Goal: Task Accomplishment & Management: Complete application form

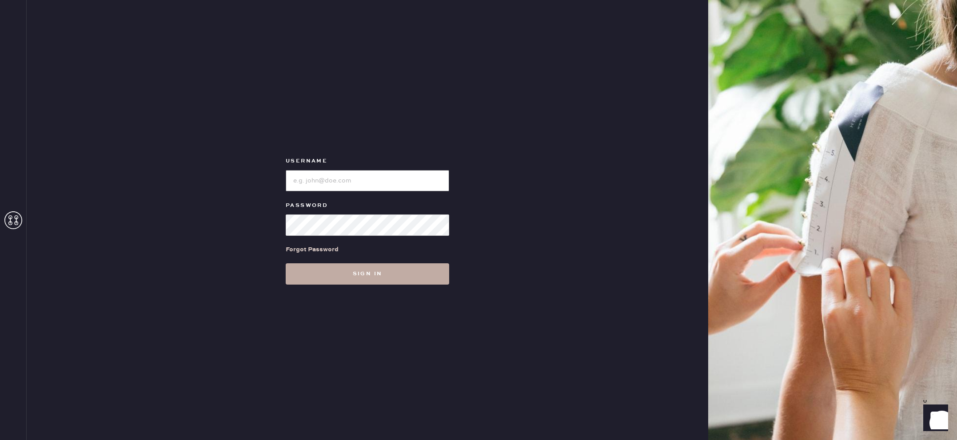
type input "reformationlajolla"
click at [387, 277] on button "Sign in" at bounding box center [368, 274] width 164 height 21
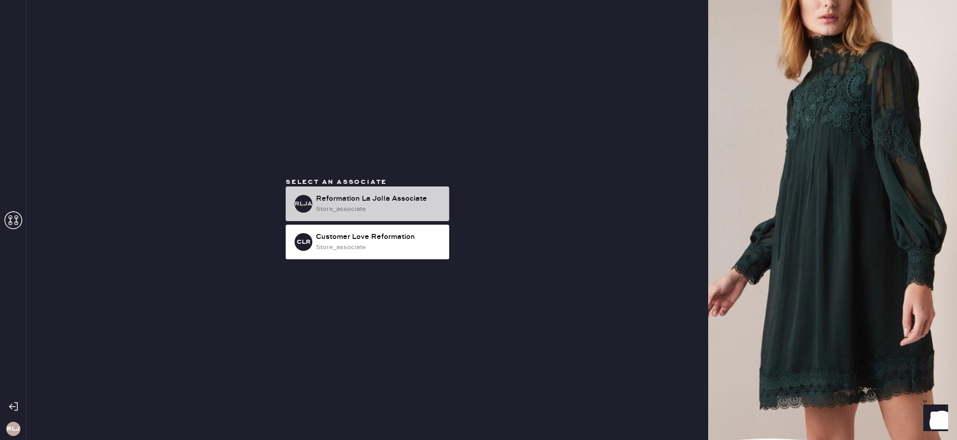
click at [348, 198] on div "Reformation La Jolla Associate" at bounding box center [379, 199] width 126 height 11
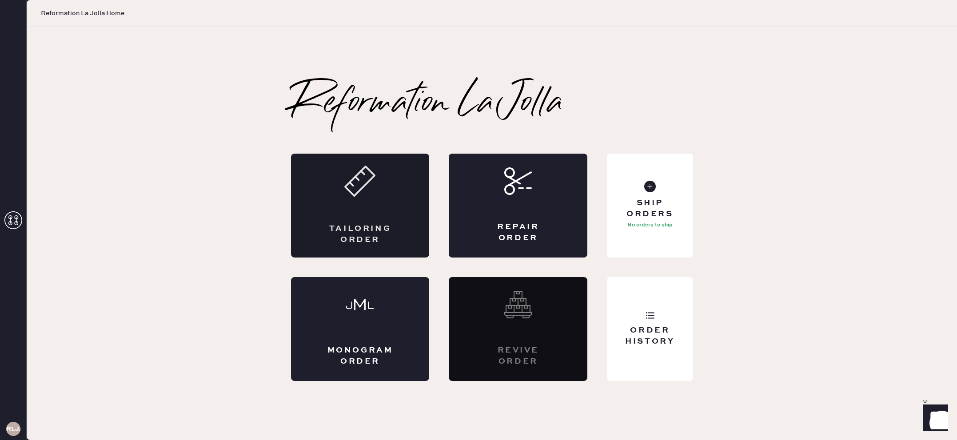
click at [352, 224] on div "Tailoring Order" at bounding box center [361, 235] width 68 height 22
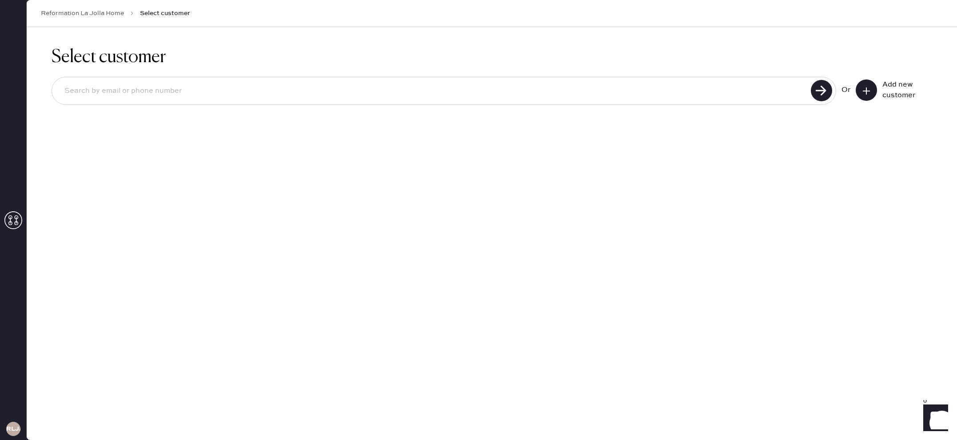
click at [707, 86] on input at bounding box center [432, 91] width 751 height 20
click at [872, 88] on button at bounding box center [866, 90] width 21 height 21
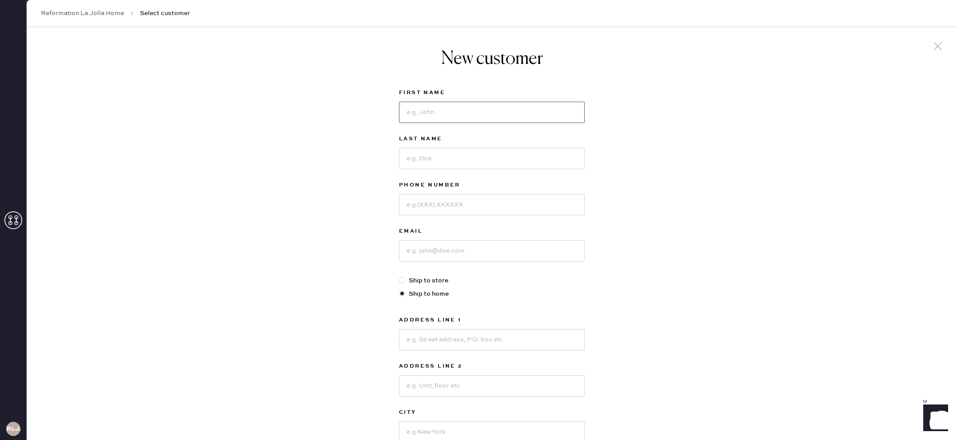
click at [513, 104] on input at bounding box center [492, 112] width 186 height 21
type input "[PERSON_NAME]"
click at [509, 157] on input at bounding box center [492, 158] width 186 height 21
type input "[PERSON_NAME]"
click at [507, 210] on input at bounding box center [492, 204] width 186 height 21
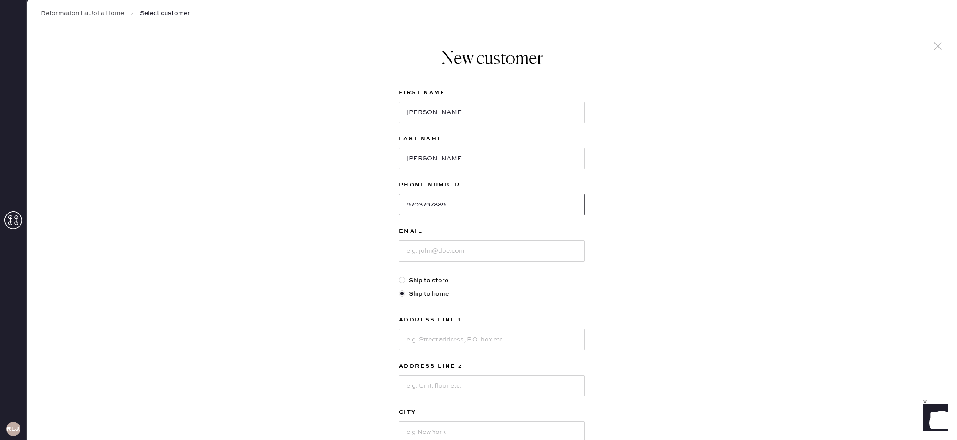
type input "9703797889"
click at [504, 247] on input at bounding box center [492, 250] width 186 height 21
type input "[EMAIL_ADDRESS][DOMAIN_NAME]"
click at [432, 336] on input at bounding box center [492, 339] width 186 height 21
click at [623, 331] on div "New customer First Name [PERSON_NAME] Last Name [PERSON_NAME] Phone Number [PHO…" at bounding box center [492, 302] width 931 height 551
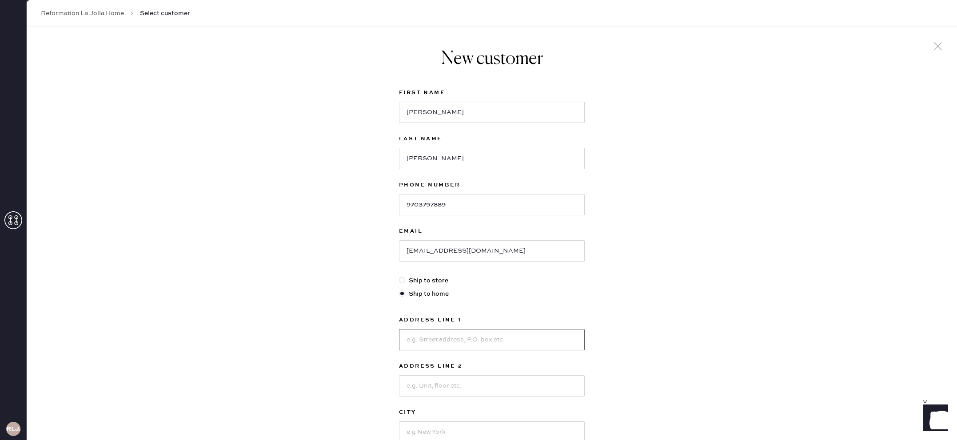
click at [472, 345] on input at bounding box center [492, 339] width 186 height 21
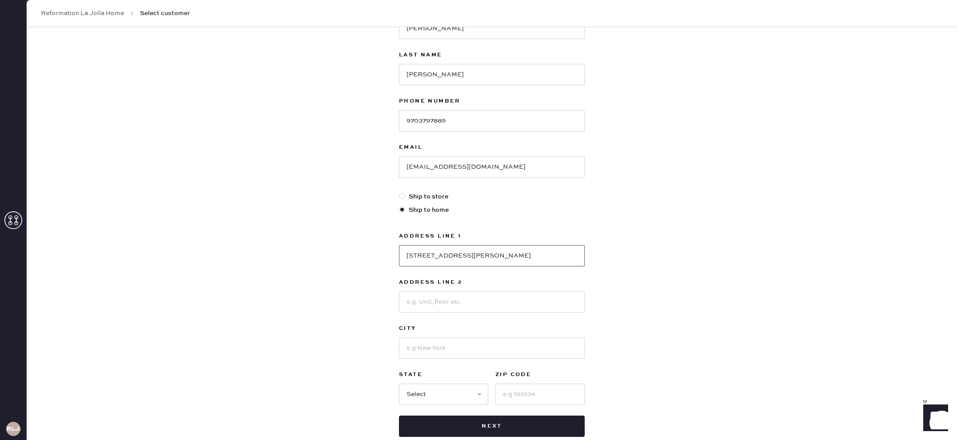
type input "[STREET_ADDRESS][PERSON_NAME]"
click at [472, 365] on div "Address Line 1 80 [PERSON_NAME] Dr Address Line 2 City State Select AK [GEOGRAP…" at bounding box center [492, 318] width 186 height 174
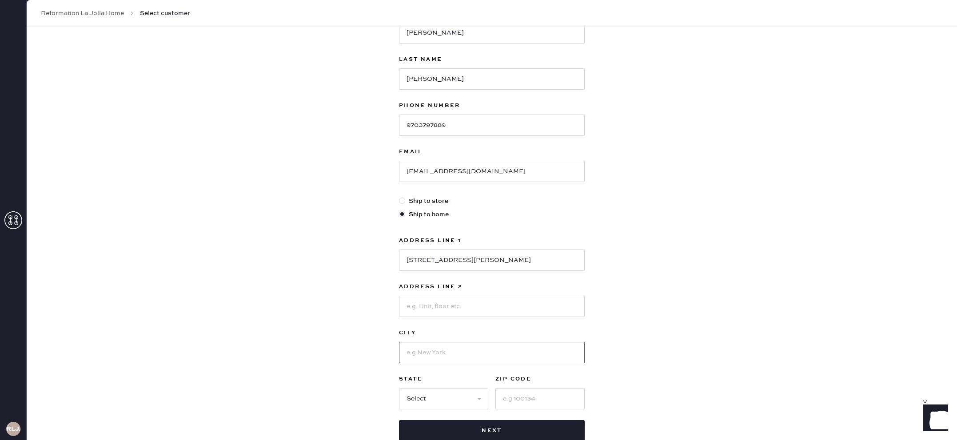
click at [472, 359] on input at bounding box center [492, 352] width 186 height 21
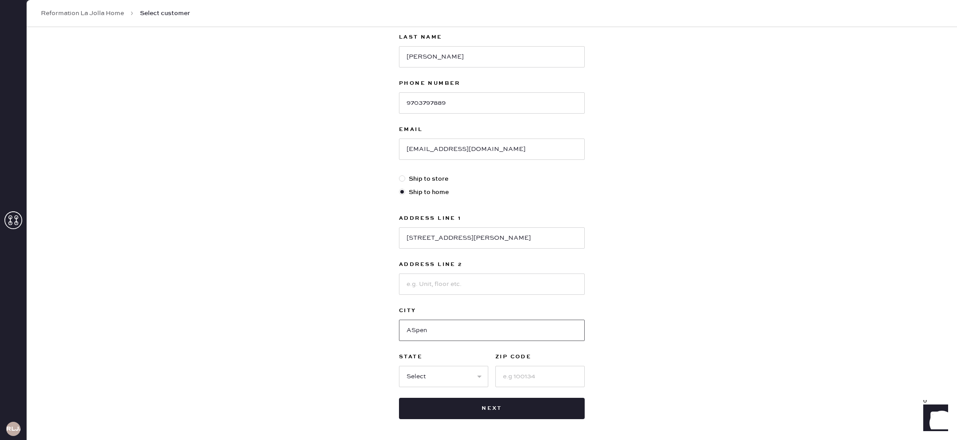
scroll to position [101, 0]
type input "ASpen"
click at [467, 373] on select "Select AK AL AR AZ CA CO CT [GEOGRAPHIC_DATA] DE FL [GEOGRAPHIC_DATA] HI [GEOGR…" at bounding box center [443, 377] width 89 height 21
select select "CO"
click at [399, 367] on select "Select AK AL AR AZ CA CO CT [GEOGRAPHIC_DATA] DE FL [GEOGRAPHIC_DATA] HI [GEOGR…" at bounding box center [443, 377] width 89 height 21
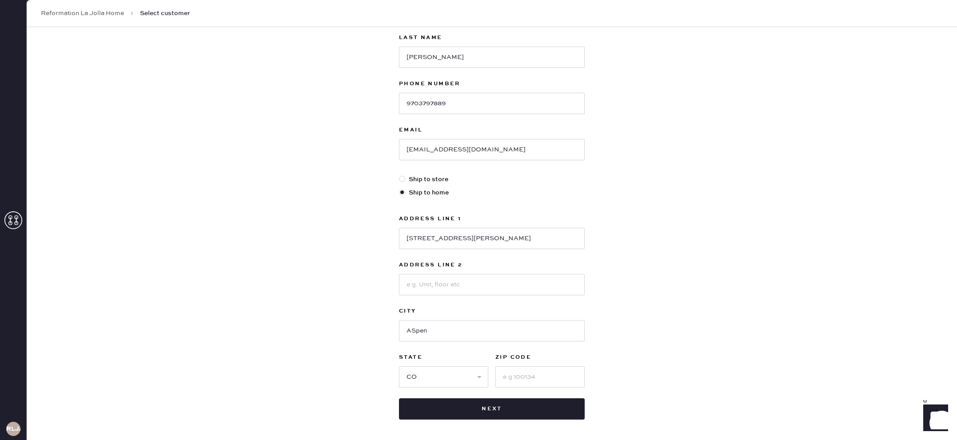
click at [558, 390] on div "First Name [PERSON_NAME] Last Name [PERSON_NAME] Phone Number [PHONE_NUMBER] Em…" at bounding box center [492, 203] width 186 height 434
click at [553, 382] on input at bounding box center [540, 377] width 89 height 21
type input "81611"
click at [542, 409] on button "Next" at bounding box center [492, 409] width 186 height 21
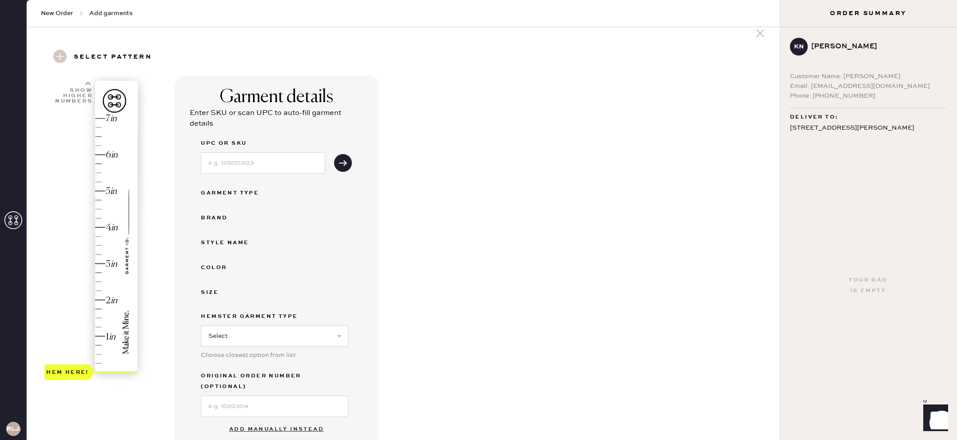
click at [284, 421] on button "Add manually instead" at bounding box center [276, 430] width 105 height 18
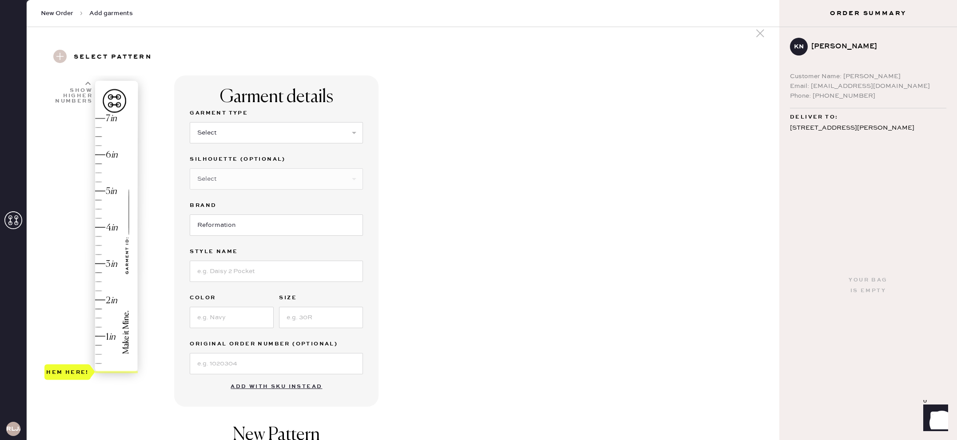
scroll to position [16, 0]
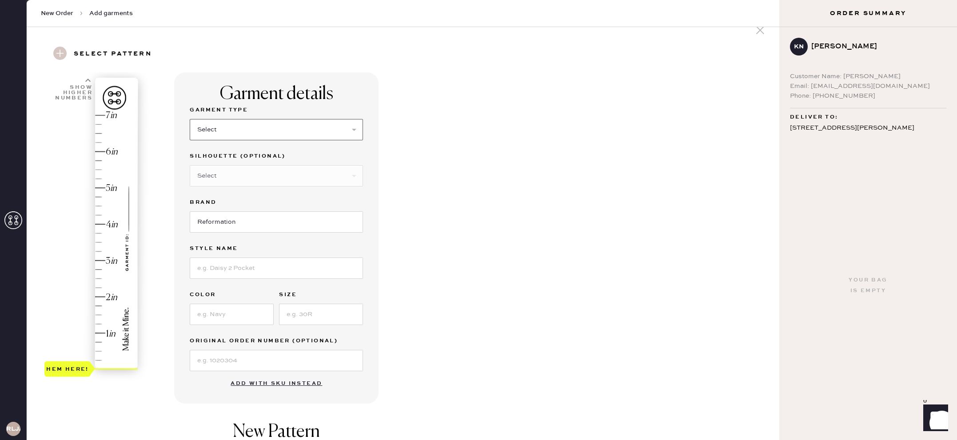
click at [247, 135] on select "Select Basic Skirt Jeans Leggings Pants Shorts Basic Sleeved Dress Basic Sleeve…" at bounding box center [276, 129] width 173 height 21
select select "6"
click at [190, 119] on select "Select Basic Skirt Jeans Leggings Pants Shorts Basic Sleeved Dress Basic Sleeve…" at bounding box center [276, 129] width 173 height 21
click at [256, 171] on select "Select Maxi Dress Midi Dress Mini Dress Other" at bounding box center [276, 175] width 173 height 21
select select "39"
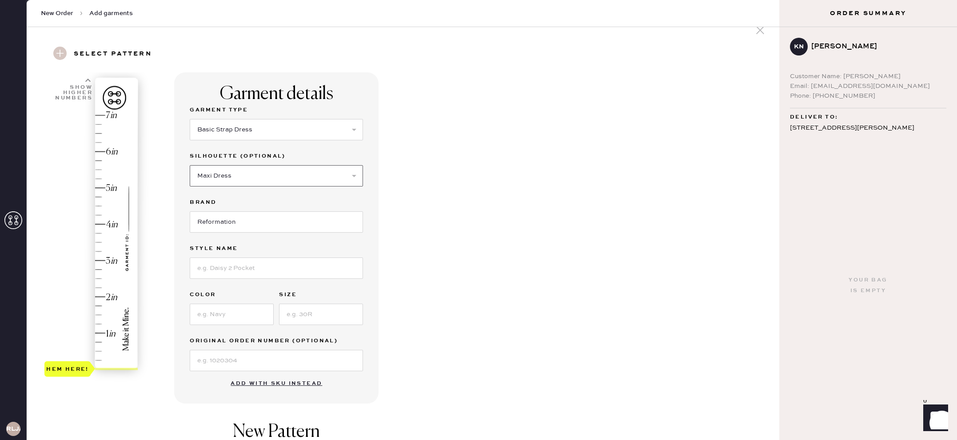
click at [190, 165] on select "Select Maxi Dress Midi Dress Mini Dress Other" at bounding box center [276, 175] width 173 height 21
click at [264, 160] on label "Silhouette (optional)" at bounding box center [276, 156] width 173 height 11
click at [261, 174] on select "Select Maxi Dress Midi Dress Mini Dress Other" at bounding box center [276, 175] width 173 height 21
click at [253, 270] on input at bounding box center [276, 268] width 173 height 21
type input "Tatie"
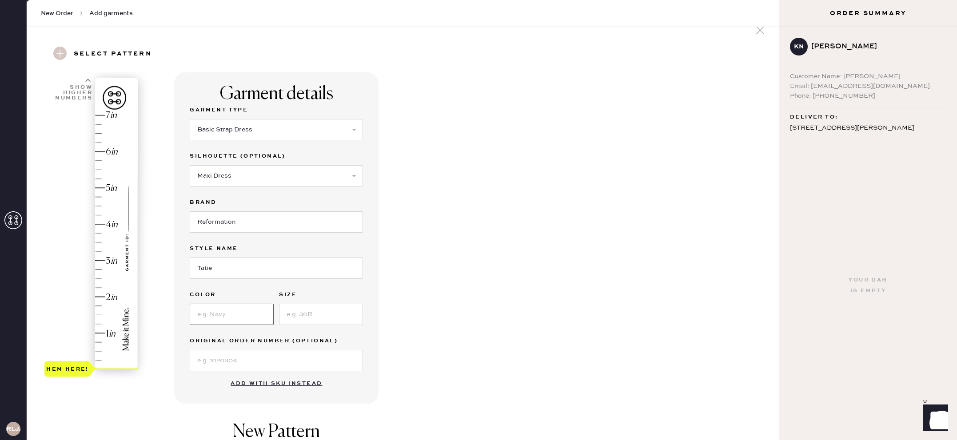
click at [246, 317] on input at bounding box center [232, 314] width 84 height 21
type input "Mineral"
click at [299, 320] on input at bounding box center [321, 314] width 84 height 21
type input "2"
click at [391, 304] on div "Garment details Garment Type Select Basic Skirt Jeans Leggings Pants Shorts Bas…" at bounding box center [473, 337] width 598 height 530
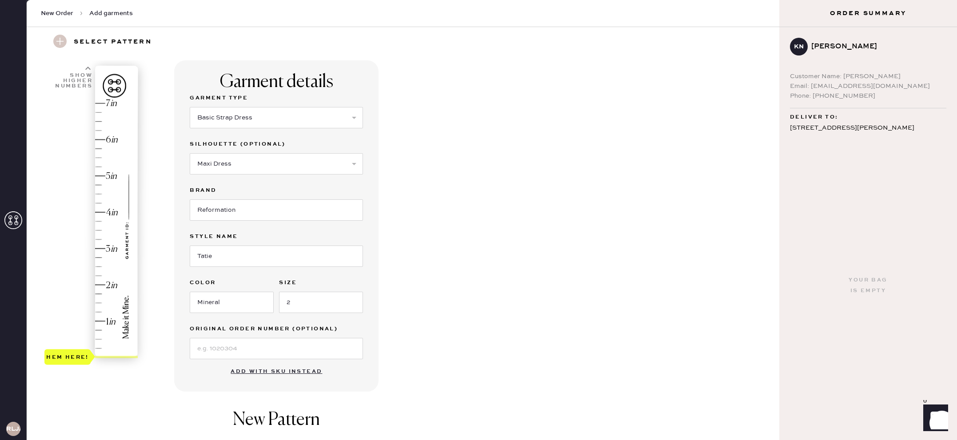
scroll to position [31, 0]
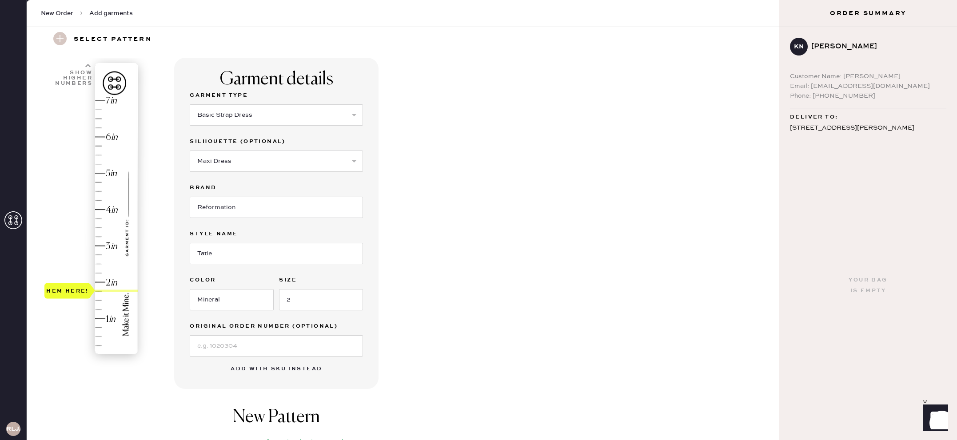
click at [104, 285] on div "Hem here!" at bounding box center [91, 228] width 95 height 262
type input "2"
click at [103, 284] on div "Hem here!" at bounding box center [91, 228] width 95 height 262
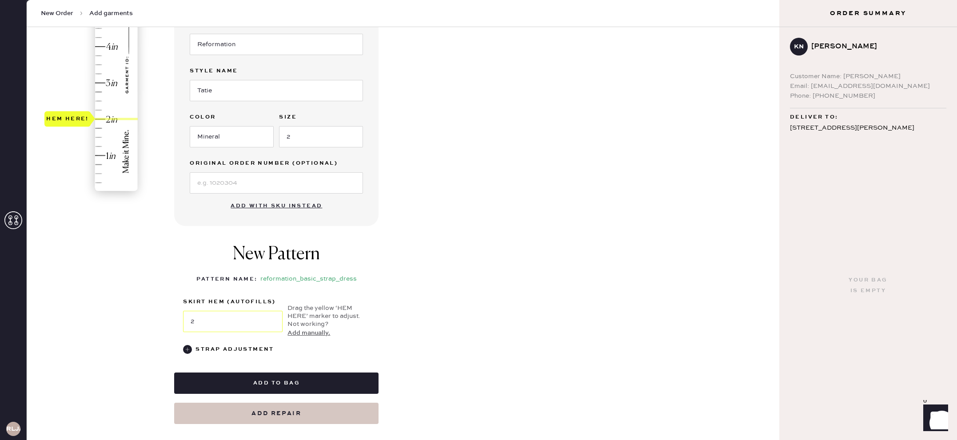
scroll to position [194, 0]
click at [231, 350] on div "Strap Adjustment" at bounding box center [235, 349] width 78 height 11
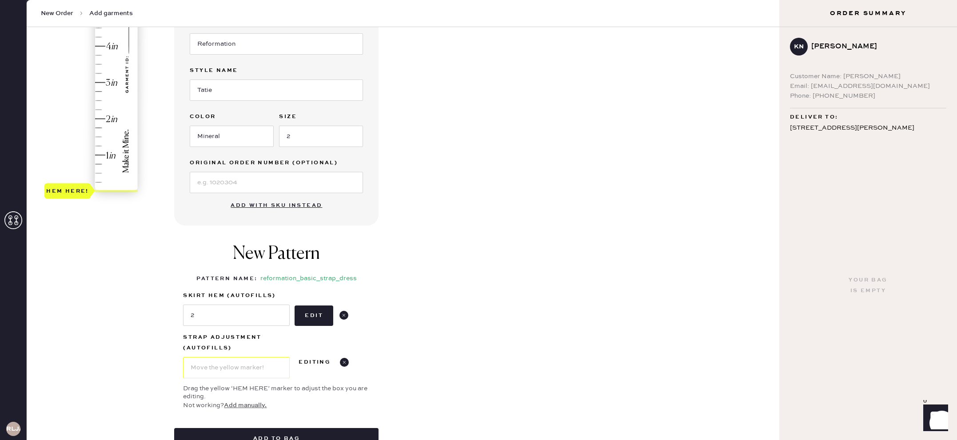
type input "1.5"
click at [103, 133] on div "Hem here!" at bounding box center [91, 64] width 95 height 262
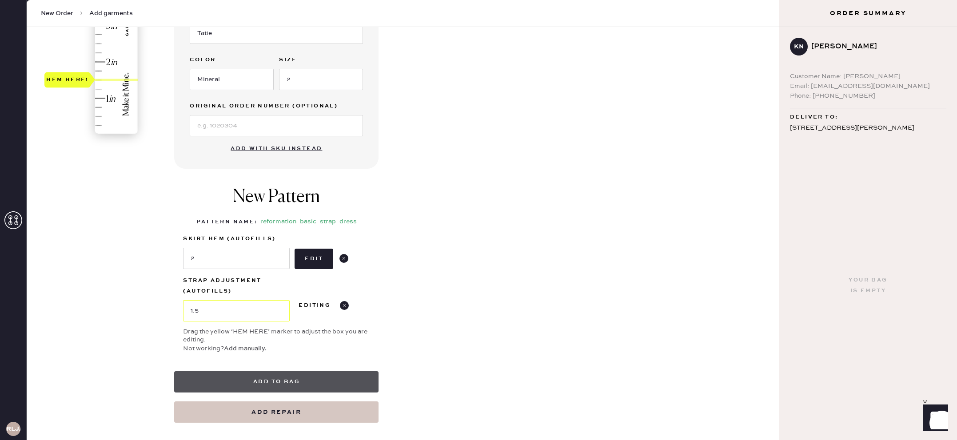
scroll to position [250, 0]
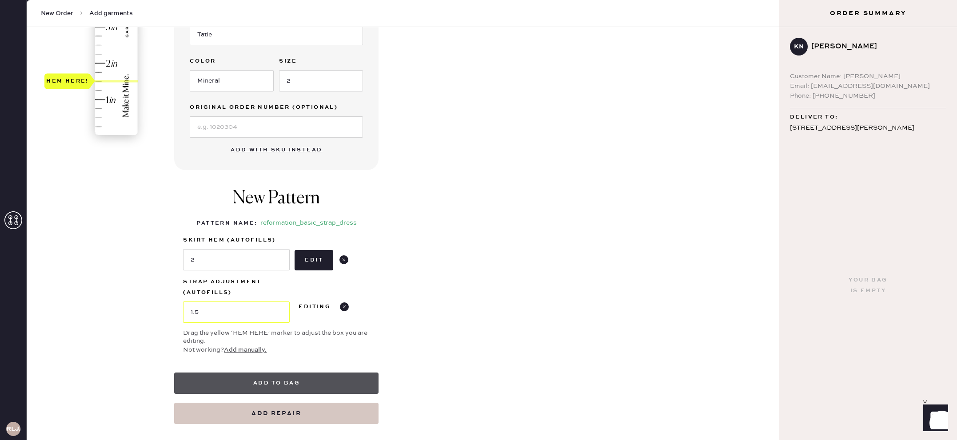
click at [298, 386] on button "Add to bag" at bounding box center [276, 383] width 204 height 21
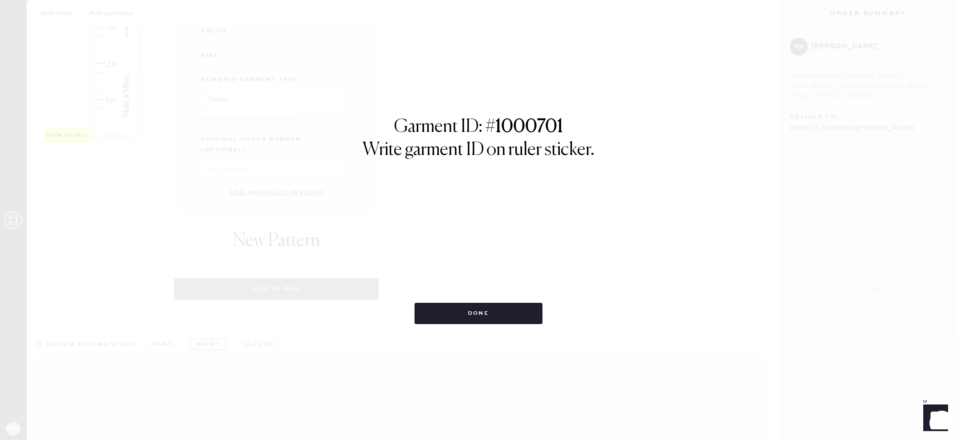
select select "6"
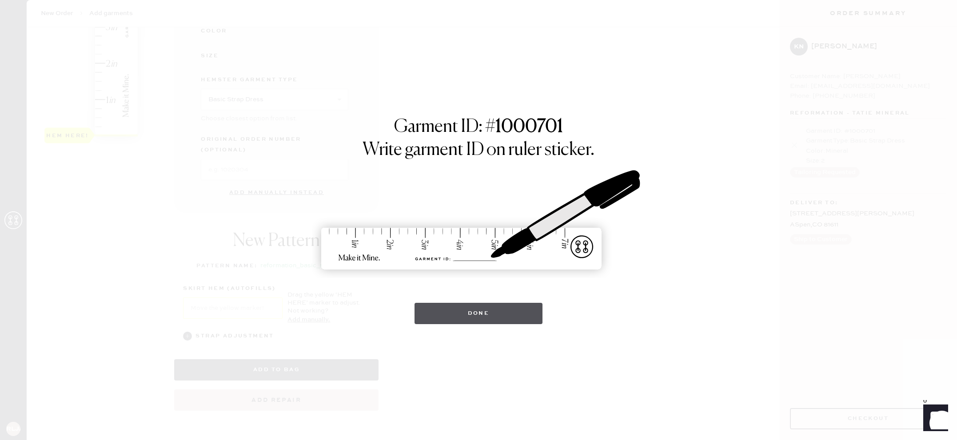
click at [506, 315] on button "Done" at bounding box center [479, 313] width 128 height 21
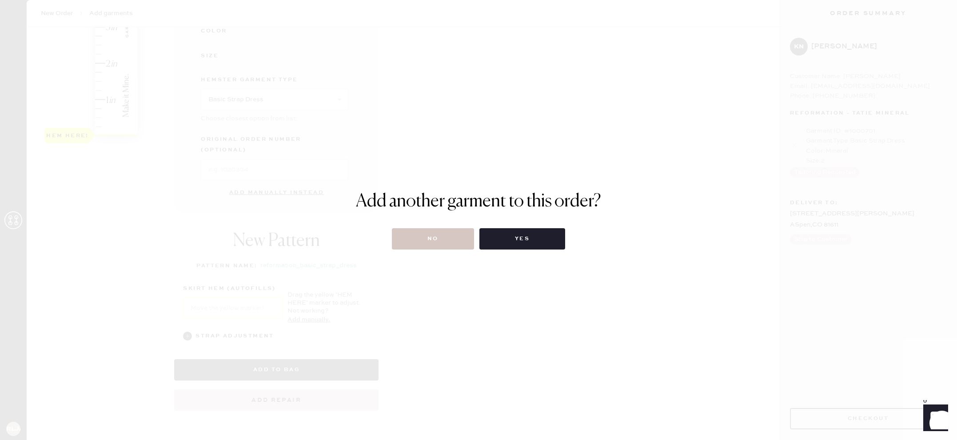
click at [524, 251] on div "Add another garment to this order? No Yes" at bounding box center [478, 220] width 957 height 440
click at [519, 240] on button "Yes" at bounding box center [523, 238] width 86 height 21
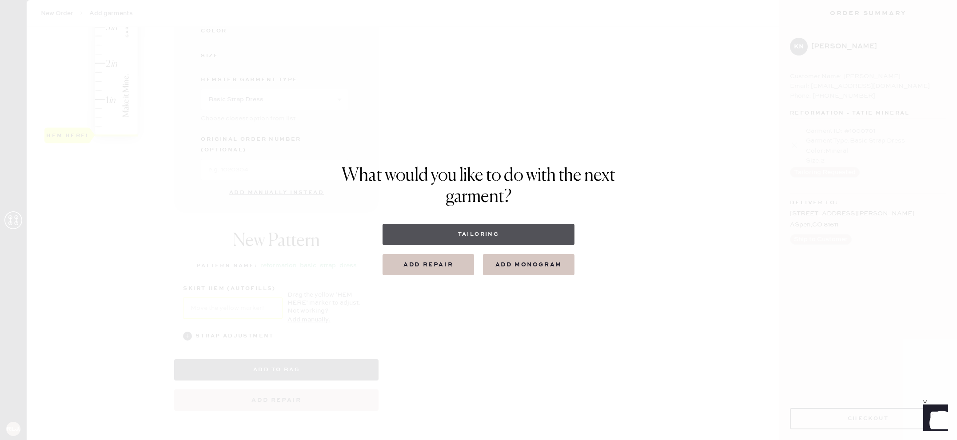
click at [506, 237] on button "Tailoring" at bounding box center [479, 234] width 192 height 21
select select
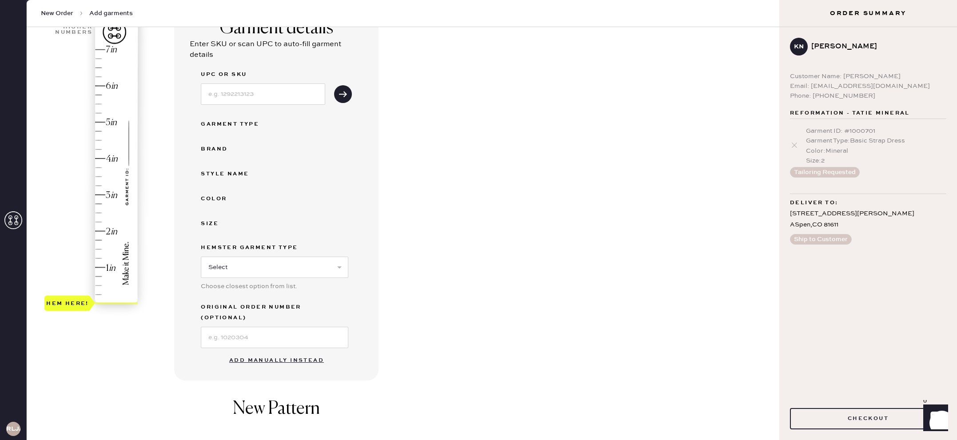
scroll to position [80, 0]
click at [304, 353] on button "Add manually instead" at bounding box center [276, 362] width 105 height 18
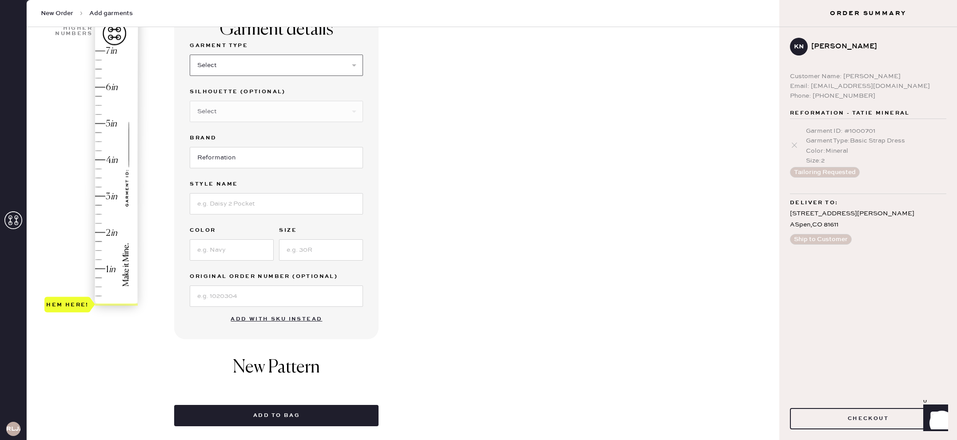
click at [244, 72] on select "Select Basic Skirt Jeans Leggings Pants Shorts Basic Sleeved Dress Basic Sleeve…" at bounding box center [276, 65] width 173 height 21
select select "6"
click at [190, 55] on select "Select Basic Skirt Jeans Leggings Pants Shorts Basic Sleeved Dress Basic Sleeve…" at bounding box center [276, 65] width 173 height 21
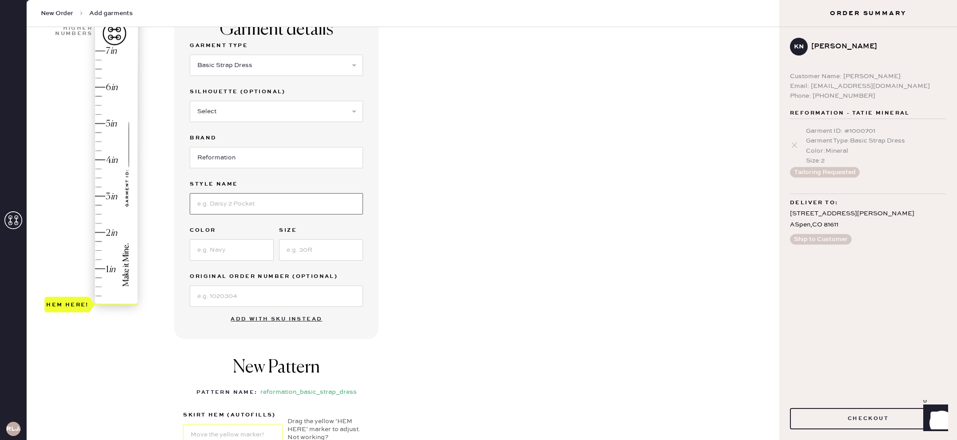
click at [244, 201] on input at bounding box center [276, 203] width 173 height 21
type input "Cebba"
click at [234, 247] on input at bounding box center [232, 250] width 84 height 21
type input "[PERSON_NAME]"
click at [294, 249] on input at bounding box center [321, 250] width 84 height 21
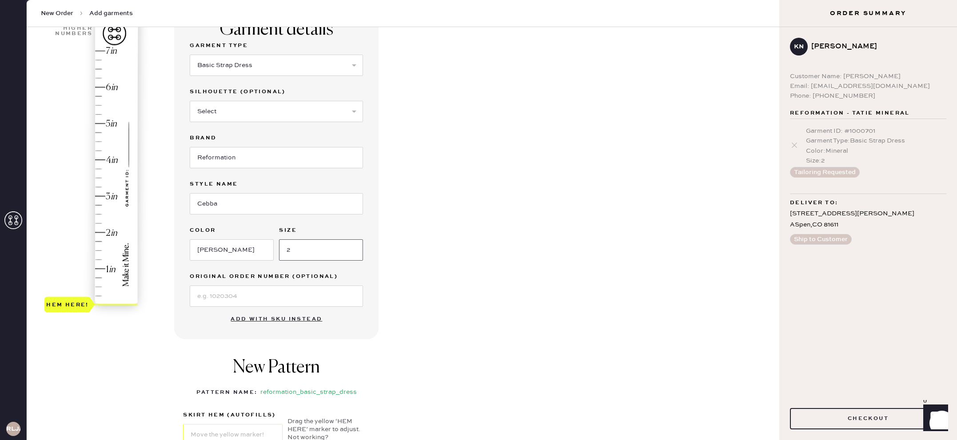
type input "2"
click at [418, 227] on div "Garment details Garment Type Select Basic Skirt Jeans Leggings Pants Shorts Bas…" at bounding box center [473, 273] width 598 height 530
type input "2"
click at [105, 232] on div "Hem here!" at bounding box center [91, 178] width 95 height 262
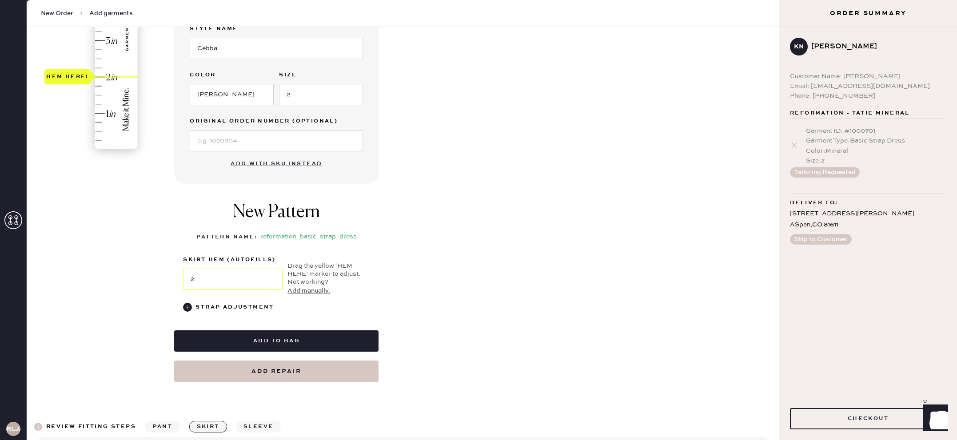
scroll to position [284, 0]
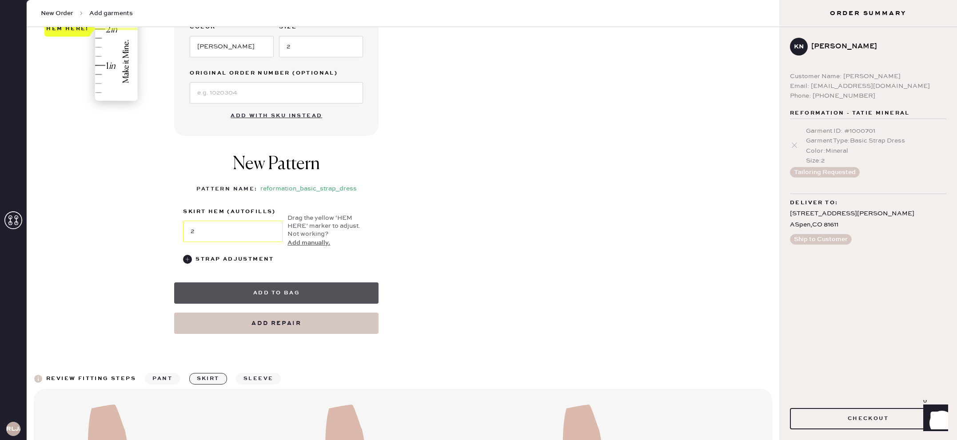
click at [317, 293] on button "Add to bag" at bounding box center [276, 293] width 204 height 21
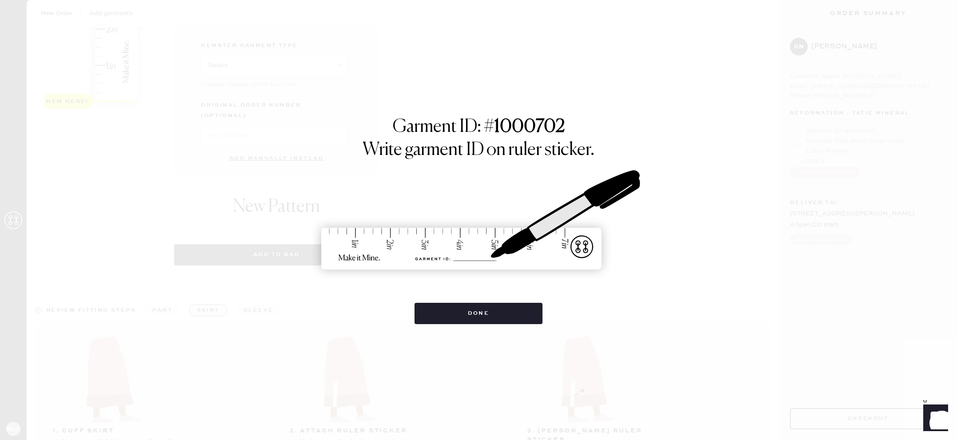
select select "6"
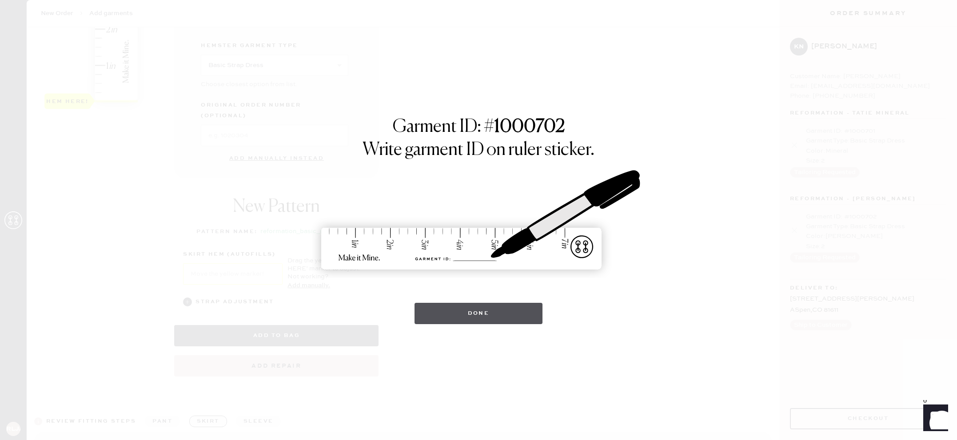
click at [482, 319] on button "Done" at bounding box center [479, 313] width 128 height 21
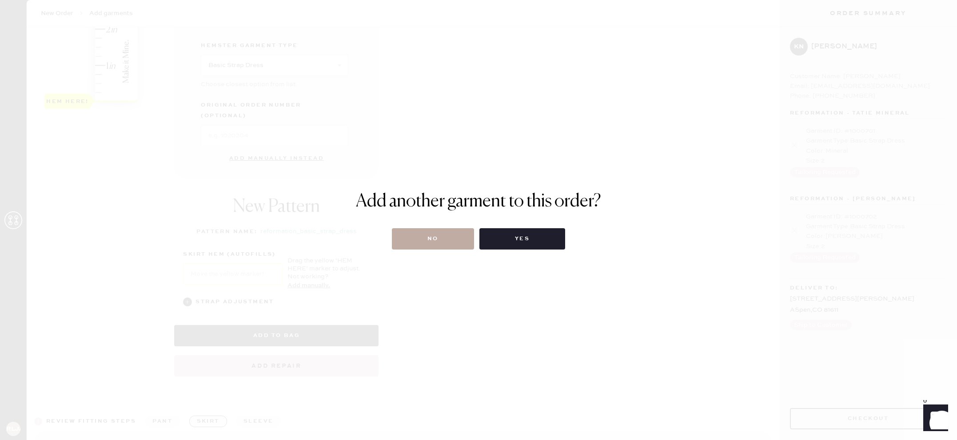
click at [451, 239] on button "No" at bounding box center [433, 238] width 82 height 21
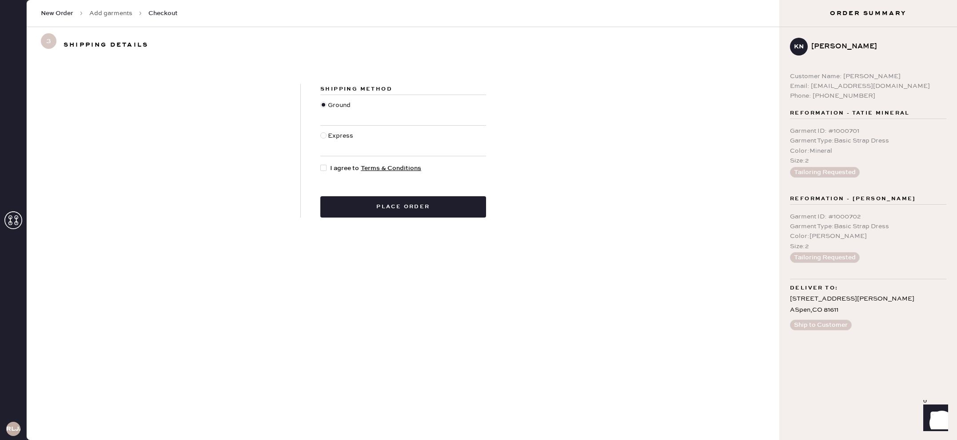
click at [326, 170] on div at bounding box center [323, 168] width 6 height 6
click at [321, 164] on input "I agree to Terms & Conditions" at bounding box center [320, 164] width 0 height 0
checkbox input "true"
click at [332, 136] on div "Express" at bounding box center [342, 141] width 28 height 20
click at [321, 132] on input "Express" at bounding box center [320, 131] width 0 height 0
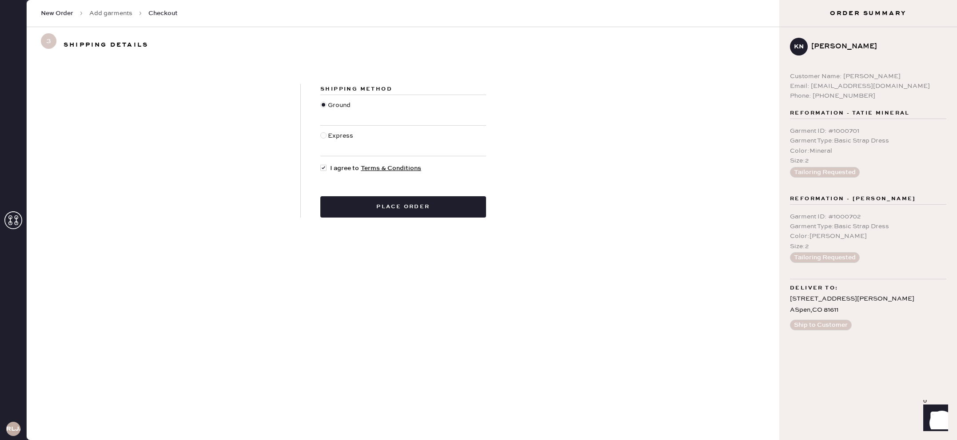
radio input "true"
click at [329, 104] on div "Ground" at bounding box center [340, 110] width 25 height 20
click at [321, 101] on input "Ground" at bounding box center [320, 100] width 0 height 0
radio input "true"
click at [368, 205] on button "Place order" at bounding box center [403, 206] width 166 height 21
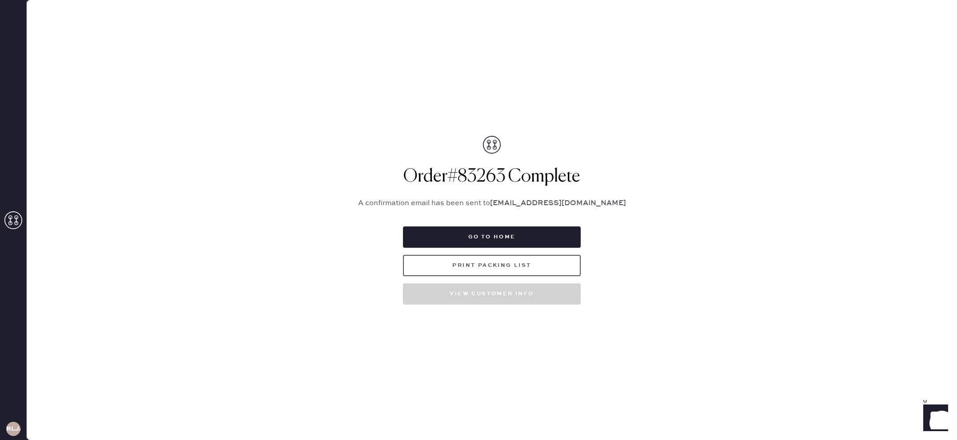
click at [466, 272] on button "Print Packing List" at bounding box center [492, 265] width 178 height 21
click at [436, 236] on button "Go to home" at bounding box center [492, 237] width 178 height 21
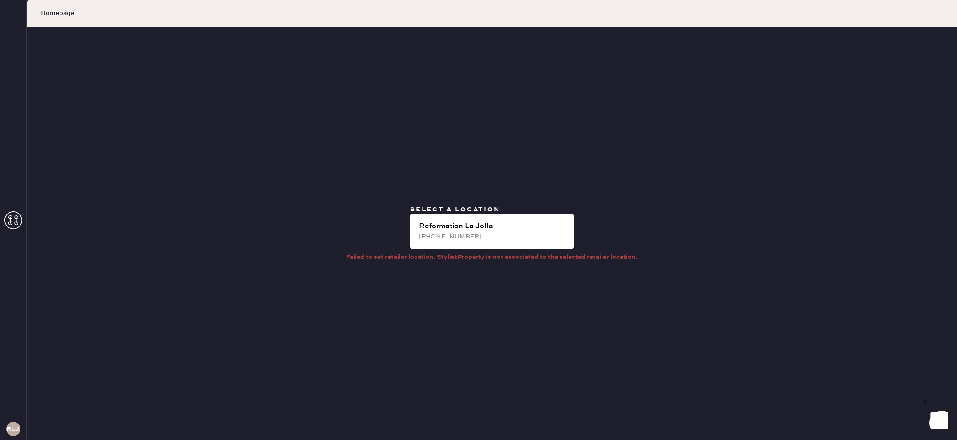
drag, startPoint x: 11, startPoint y: 220, endPoint x: 58, endPoint y: 221, distance: 47.1
click at [12, 220] on icon at bounding box center [13, 221] width 18 height 18
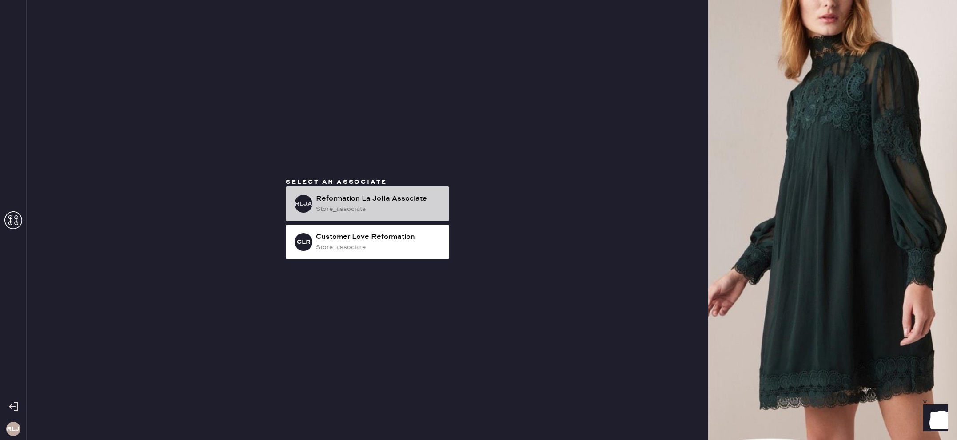
click at [368, 219] on div "RLJA Reformation La Jolla Associate store_associate" at bounding box center [368, 204] width 164 height 35
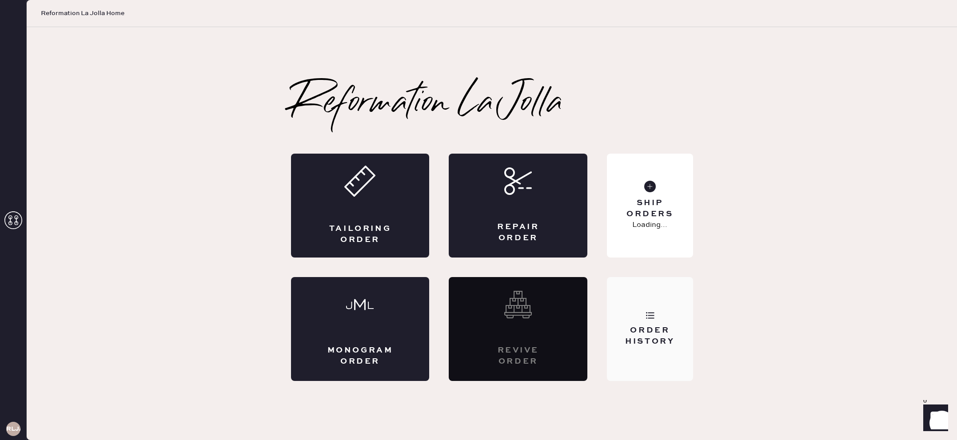
click at [672, 327] on div "Order History" at bounding box center [650, 336] width 72 height 22
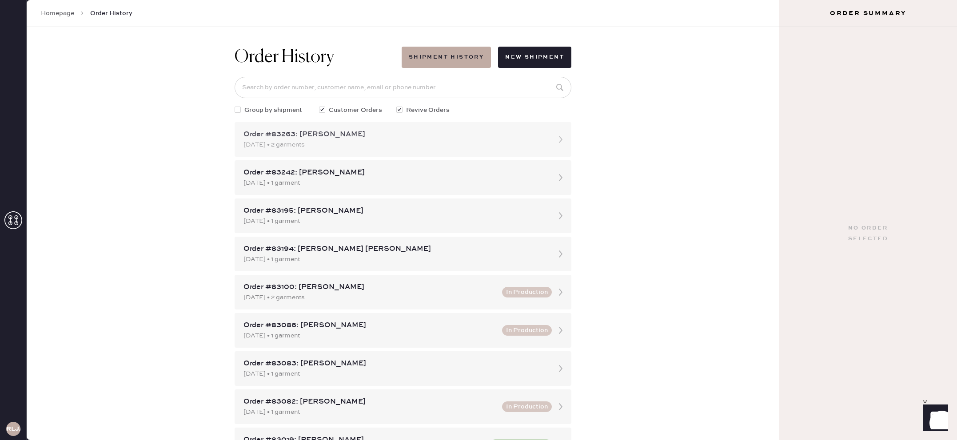
click at [444, 132] on div "Order #83263: [PERSON_NAME]" at bounding box center [395, 134] width 303 height 11
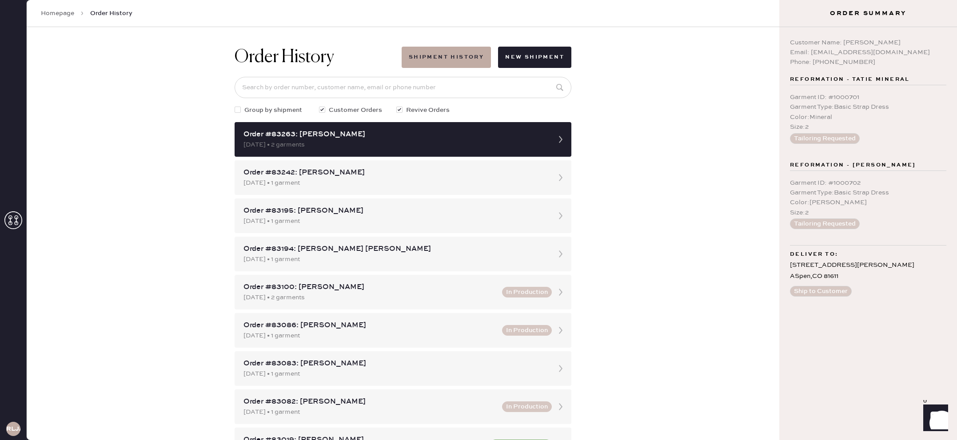
click at [3, 220] on div "RLJA" at bounding box center [13, 220] width 27 height 440
click at [12, 221] on icon at bounding box center [13, 221] width 18 height 18
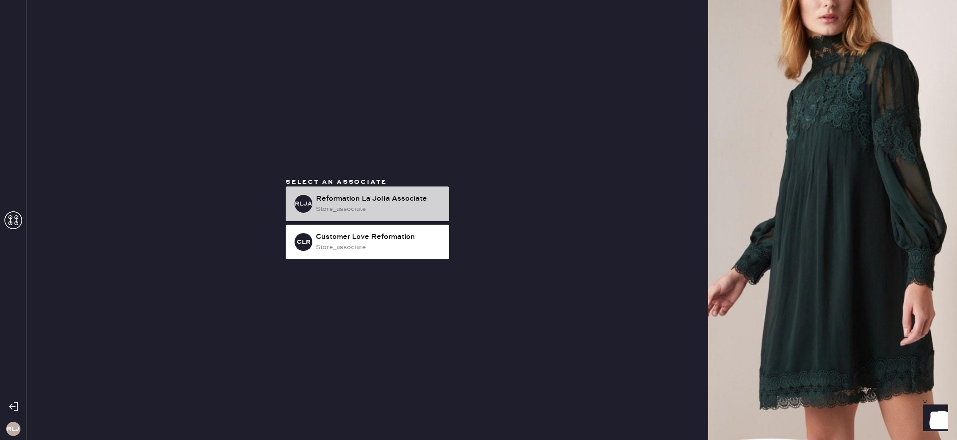
click at [385, 200] on div "Reformation La Jolla Associate" at bounding box center [379, 199] width 126 height 11
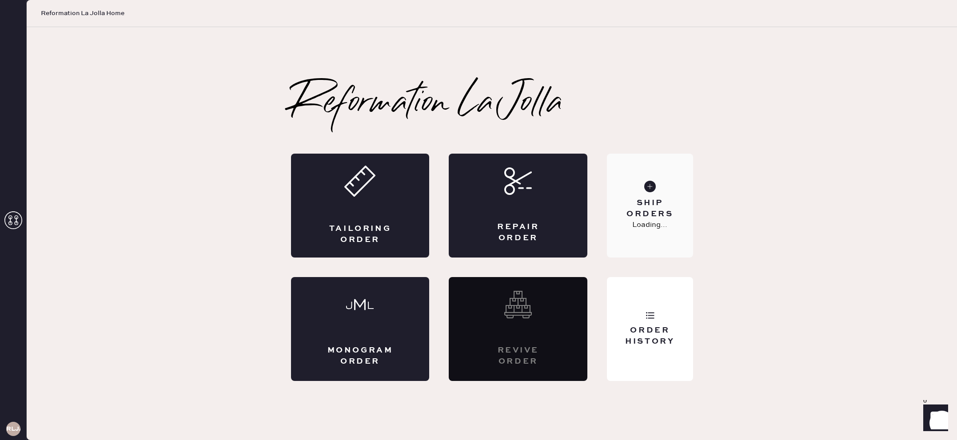
click at [651, 209] on div "Ship Orders" at bounding box center [650, 209] width 72 height 22
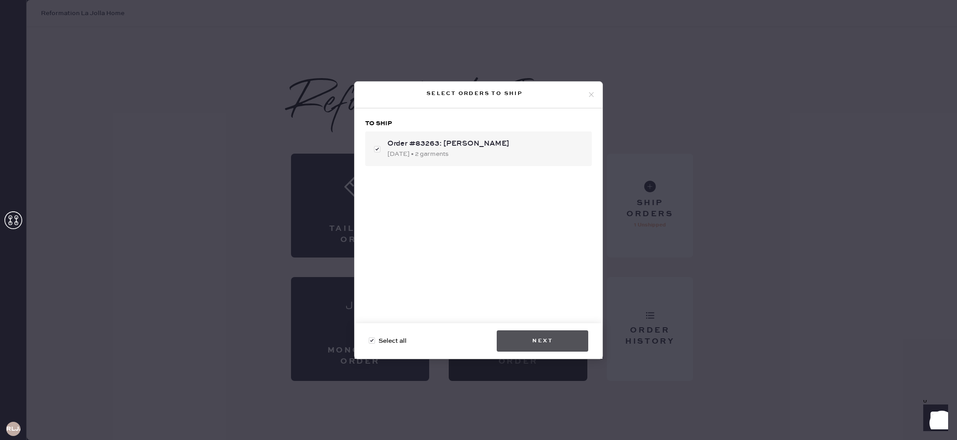
click at [549, 340] on button "Next" at bounding box center [543, 341] width 92 height 21
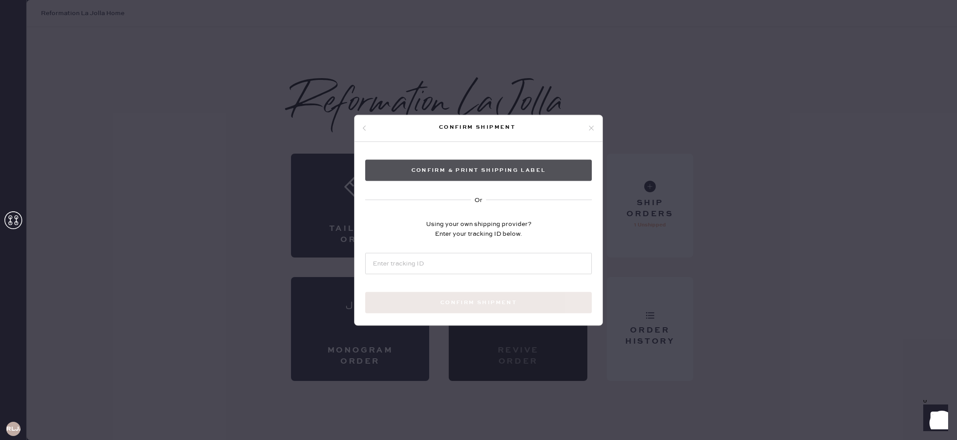
click at [509, 173] on button "Confirm & Print shipping label" at bounding box center [478, 170] width 227 height 21
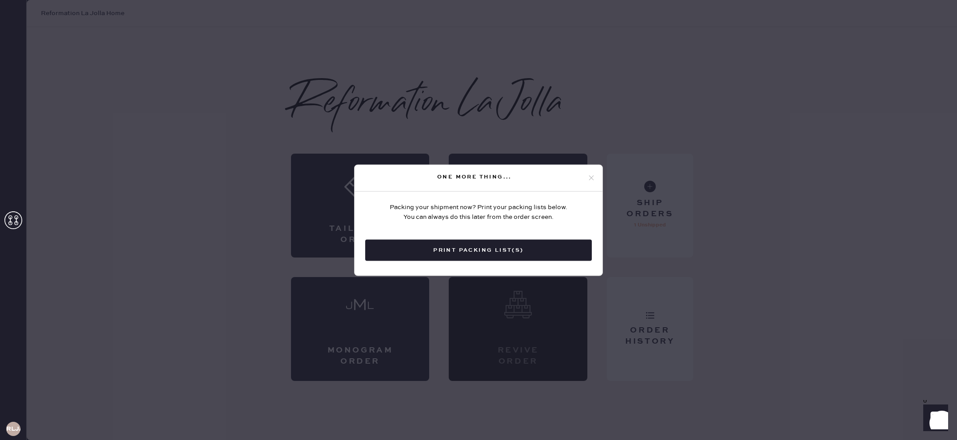
drag, startPoint x: 584, startPoint y: 179, endPoint x: 595, endPoint y: 177, distance: 10.9
click at [585, 179] on div "One more thing..." at bounding box center [475, 177] width 226 height 11
click at [595, 177] on icon at bounding box center [592, 178] width 8 height 8
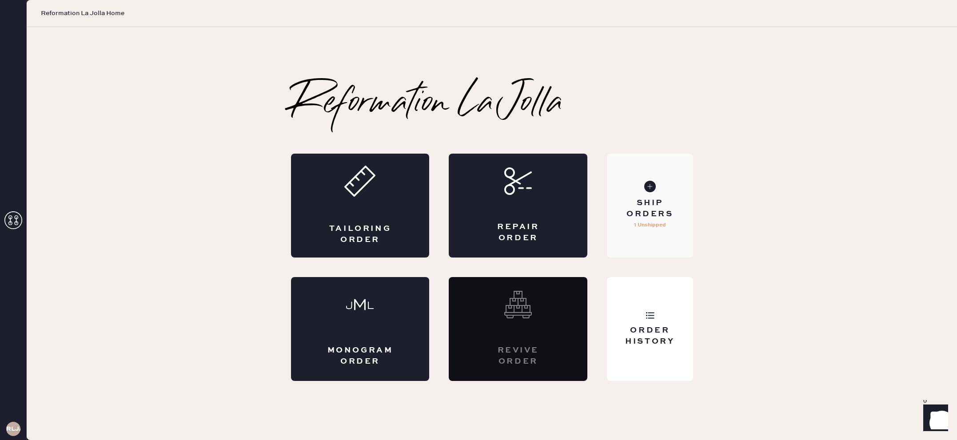
click at [656, 201] on div "Ship Orders" at bounding box center [650, 209] width 72 height 22
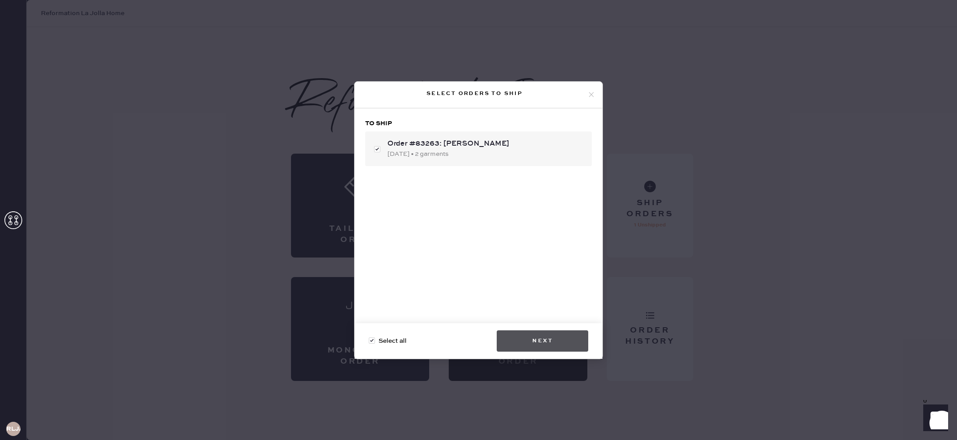
click at [546, 334] on button "Next" at bounding box center [543, 341] width 92 height 21
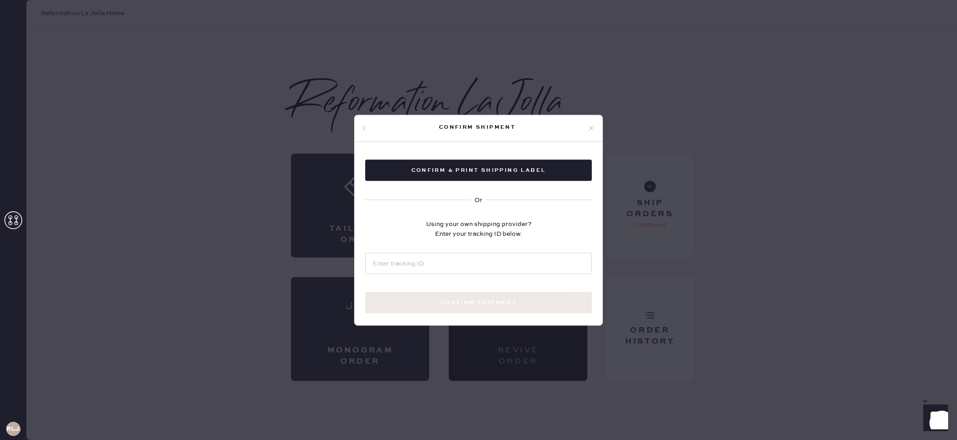
click at [435, 185] on div "Confirm & Print shipping label Or Using your own shipping provider? Enter your …" at bounding box center [479, 247] width 248 height 210
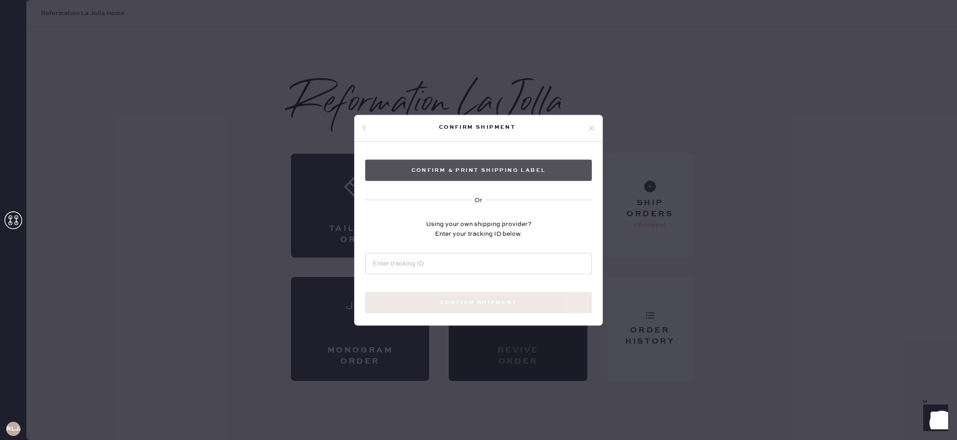
click at [424, 168] on button "Confirm & Print shipping label" at bounding box center [478, 170] width 227 height 21
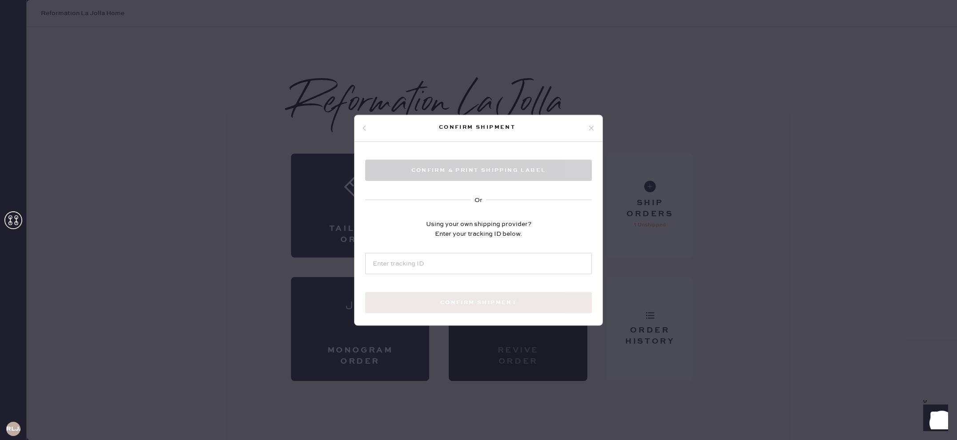
click at [592, 129] on use at bounding box center [591, 128] width 5 height 5
